Goal: Information Seeking & Learning: Learn about a topic

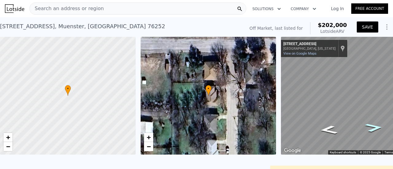
click at [360, 23] on button "SAVE" at bounding box center [368, 27] width 22 height 11
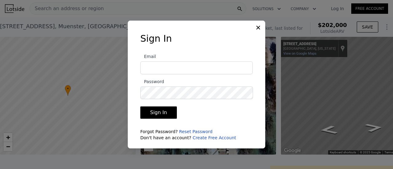
click at [200, 138] on link "Create Free Account" at bounding box center [215, 138] width 44 height 5
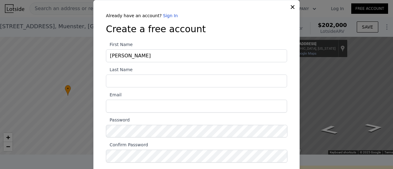
type input "[PERSON_NAME]"
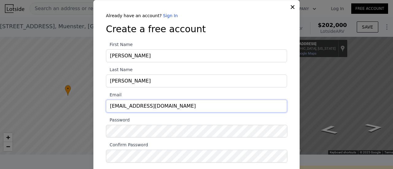
type input "[EMAIL_ADDRESS][DOMAIN_NAME]"
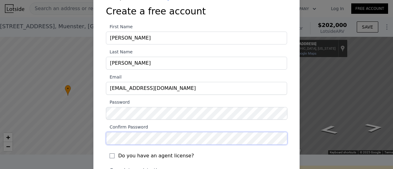
scroll to position [63, 0]
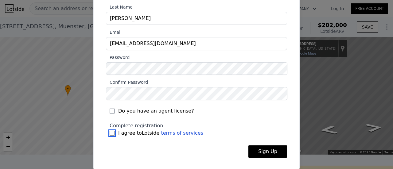
click at [110, 133] on input "I agree to Lotside terms of services" at bounding box center [112, 133] width 5 height 5
checkbox input "true"
click at [259, 153] on button "Sign Up" at bounding box center [268, 152] width 39 height 12
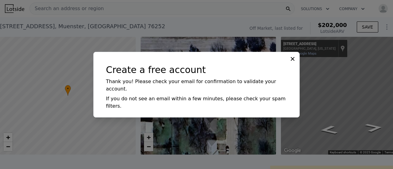
click at [294, 62] on icon at bounding box center [293, 59] width 6 height 6
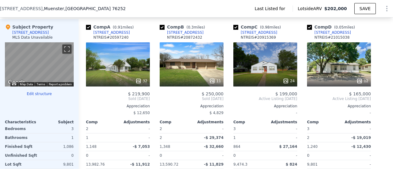
scroll to position [522, 0]
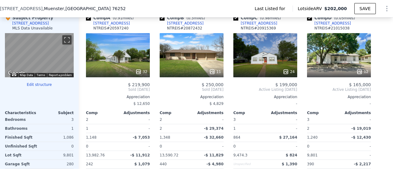
click at [357, 83] on span "$ 165,000" at bounding box center [360, 84] width 22 height 5
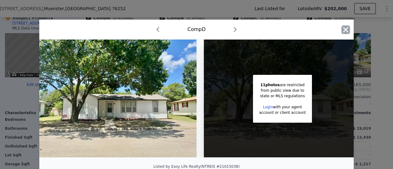
click at [342, 31] on icon "button" at bounding box center [346, 30] width 9 height 9
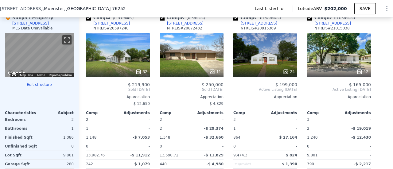
click at [203, 76] on div at bounding box center [192, 71] width 64 height 11
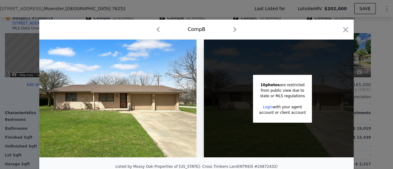
drag, startPoint x: 336, startPoint y: 33, endPoint x: 344, endPoint y: 39, distance: 10.3
drag, startPoint x: 344, startPoint y: 39, endPoint x: 349, endPoint y: 32, distance: 9.0
click at [366, 23] on div at bounding box center [196, 84] width 393 height 169
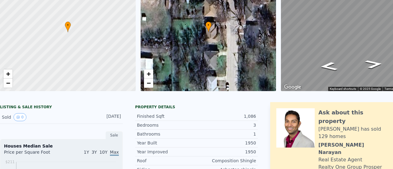
scroll to position [2, 0]
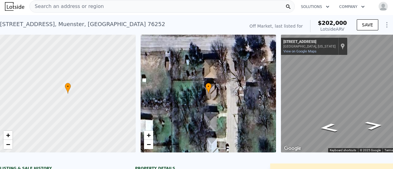
click at [48, 4] on span "Search an address or region" at bounding box center [67, 6] width 74 height 7
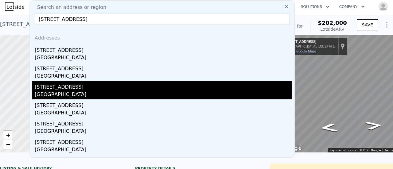
type input "[STREET_ADDRESS]"
click at [47, 91] on div "[GEOGRAPHIC_DATA]" at bounding box center [163, 95] width 257 height 9
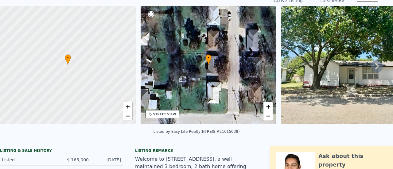
scroll to position [2, 0]
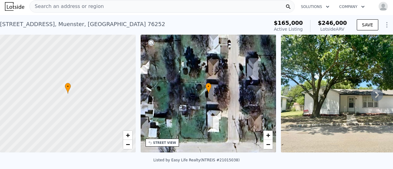
click at [375, 96] on icon at bounding box center [377, 95] width 4 height 6
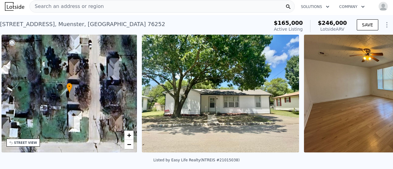
scroll to position [0, 143]
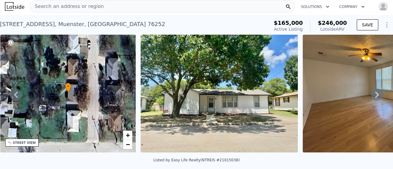
click at [375, 96] on icon at bounding box center [377, 95] width 4 height 6
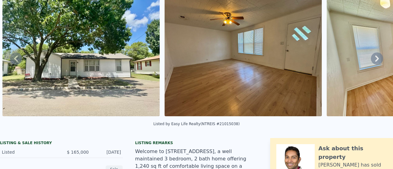
scroll to position [2, 0]
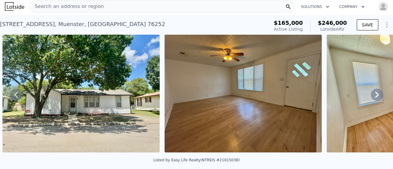
drag, startPoint x: 90, startPoint y: 24, endPoint x: 105, endPoint y: 28, distance: 15.7
click at [105, 28] on div "[STREET_ADDRESS] Active at $165k (~ARV $246k )" at bounding box center [133, 26] width 267 height 17
click at [46, 6] on span "Search an address or region" at bounding box center [67, 6] width 74 height 7
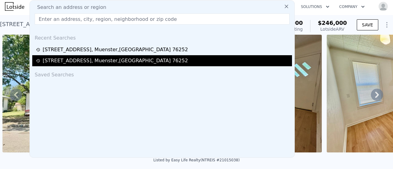
click at [57, 59] on div "[STREET_ADDRESS]" at bounding box center [115, 60] width 145 height 7
type input "3"
type input "2"
type input "864"
type input "1348"
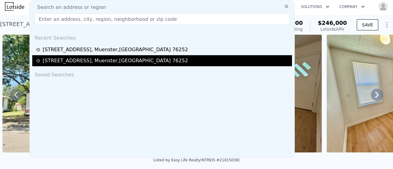
type input "9474.3"
type input "13982.76"
type input "$ 202,000"
type input "$ 120,343"
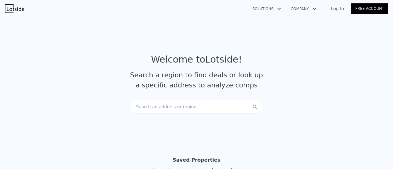
click at [178, 108] on div "Search an address or region..." at bounding box center [197, 107] width 132 height 14
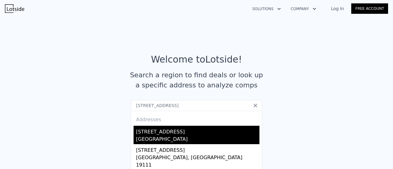
type input "931 n oak st"
click at [148, 134] on div "[STREET_ADDRESS]" at bounding box center [198, 131] width 124 height 10
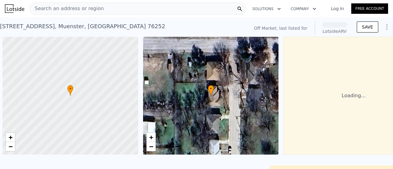
scroll to position [0, 2]
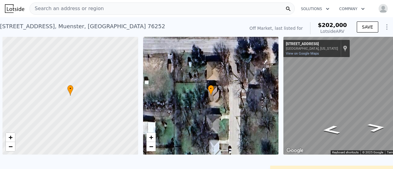
scroll to position [0, 2]
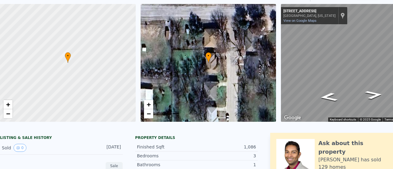
scroll to position [2, 0]
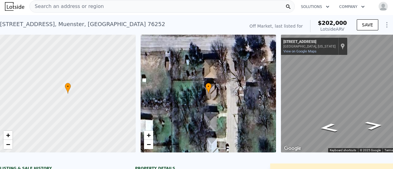
click at [77, 4] on span "Search an address or region" at bounding box center [67, 6] width 74 height 7
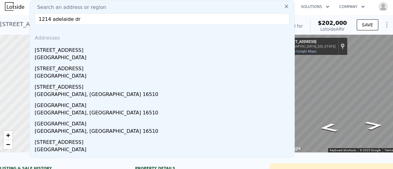
type input "1214 adelaide dr"
click at [61, 55] on div "Dallas, TX 75216" at bounding box center [163, 58] width 257 height 9
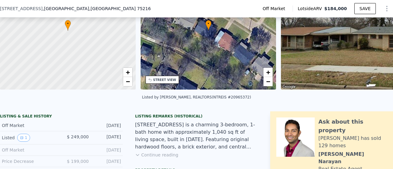
scroll to position [61, 0]
